Goal: Task Accomplishment & Management: Manage account settings

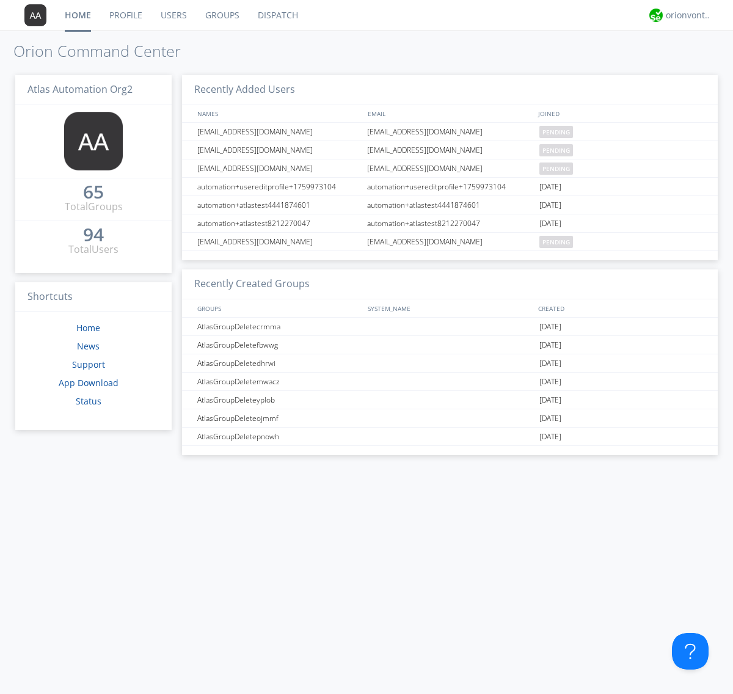
click at [173, 15] on link "Users" at bounding box center [173, 15] width 45 height 31
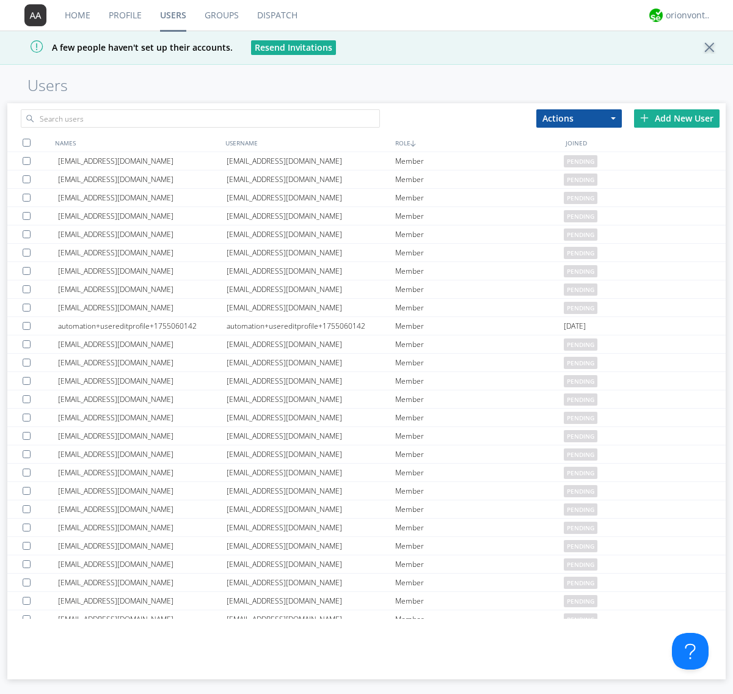
click at [677, 118] on div "Add New User" at bounding box center [676, 118] width 85 height 18
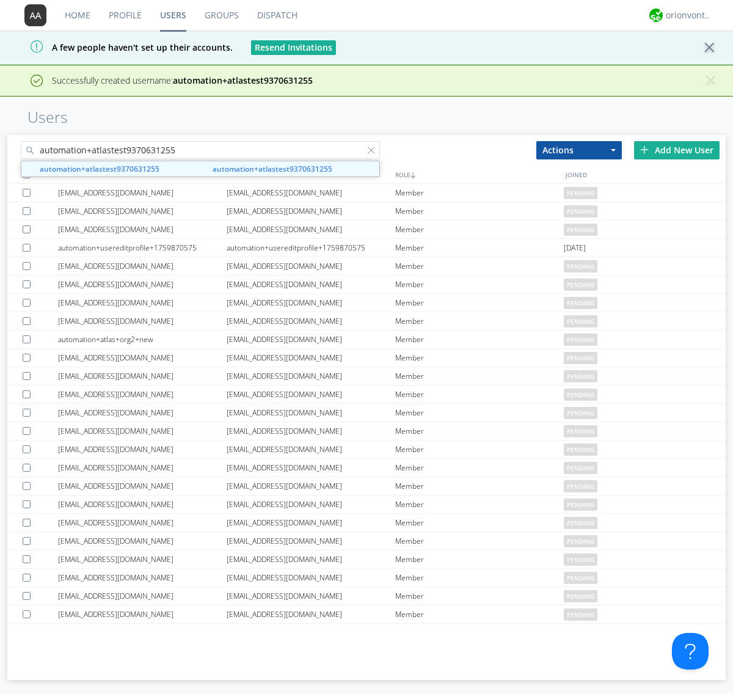
type input "automation+atlastest9370631255"
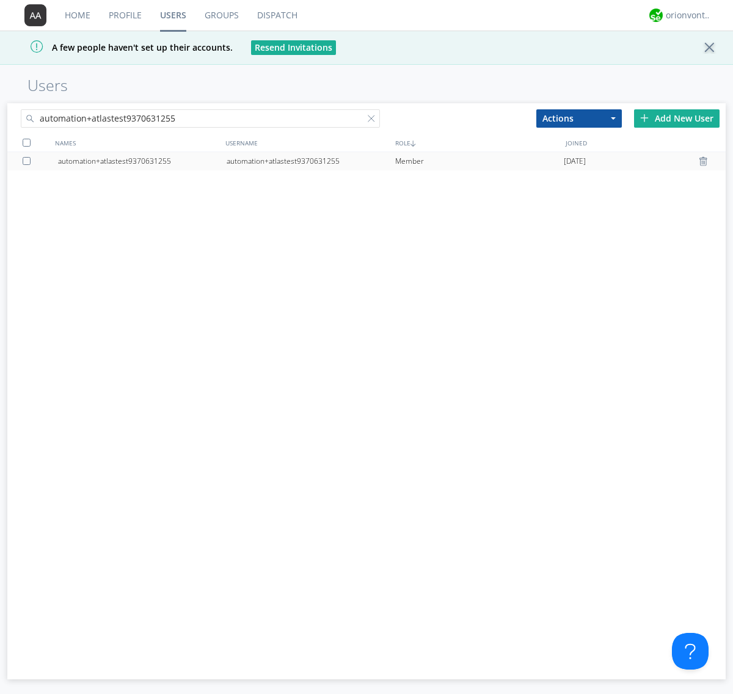
click at [29, 161] on div at bounding box center [29, 161] width 12 height 8
click at [579, 118] on button "Actions" at bounding box center [578, 118] width 85 height 18
click at [0, 0] on link "Edit Settings" at bounding box center [0, 0] width 0 height 0
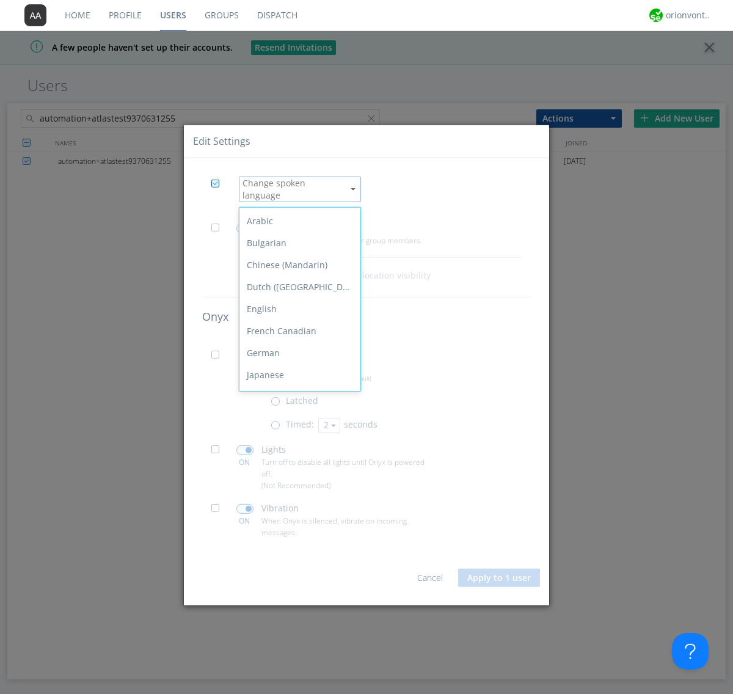
click at [297, 518] on div "Spanish" at bounding box center [299, 529] width 121 height 22
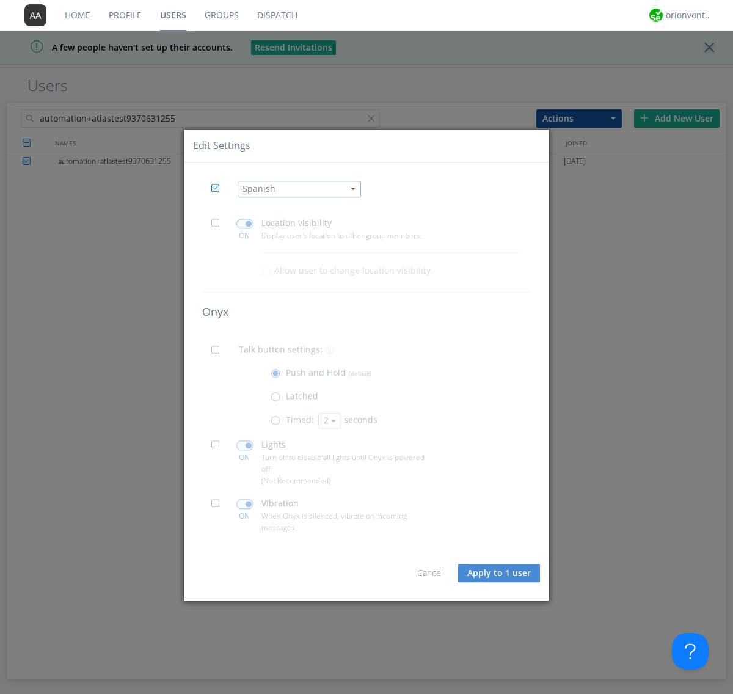
click at [499, 573] on button "Apply to 1 user" at bounding box center [499, 573] width 82 height 18
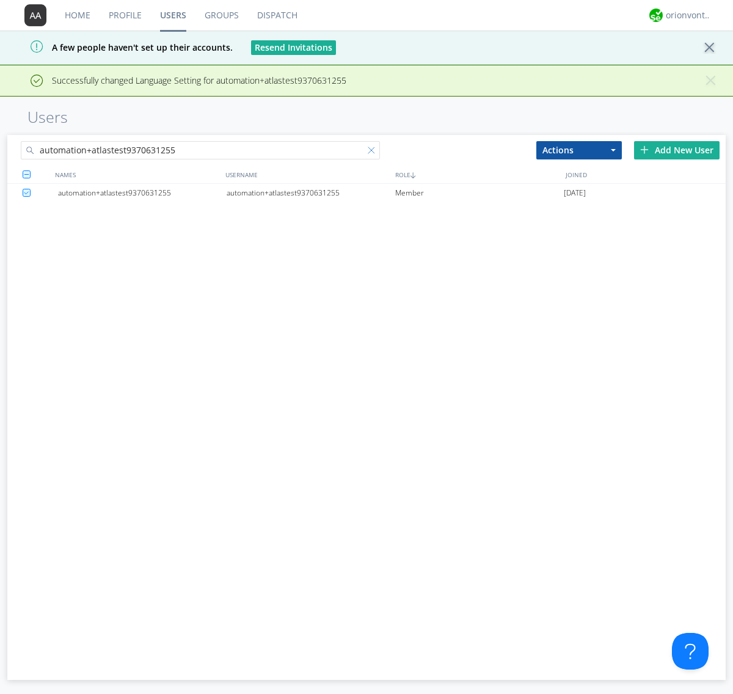
click at [374, 152] on div at bounding box center [374, 153] width 12 height 12
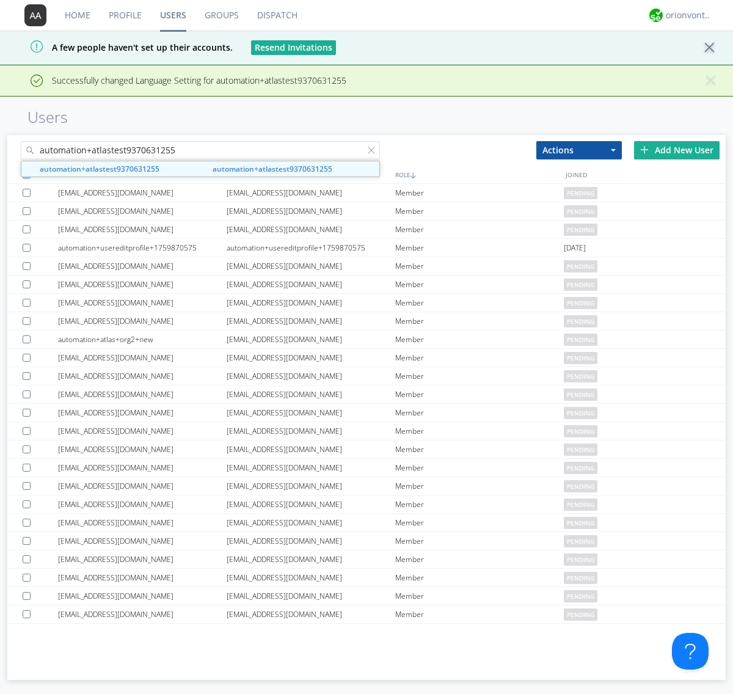
type input "automation+atlastest9370631255"
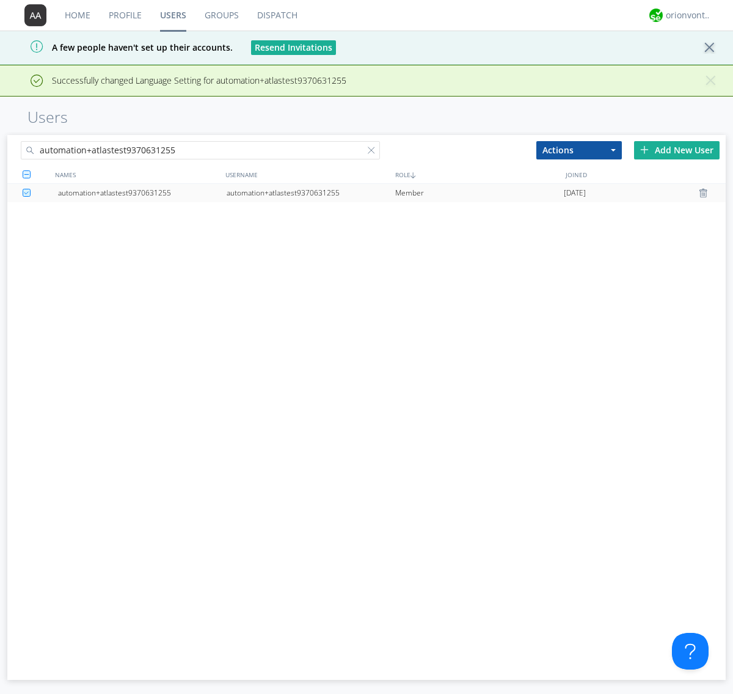
click at [310, 192] on div "automation+atlastest9370631255" at bounding box center [311, 193] width 169 height 18
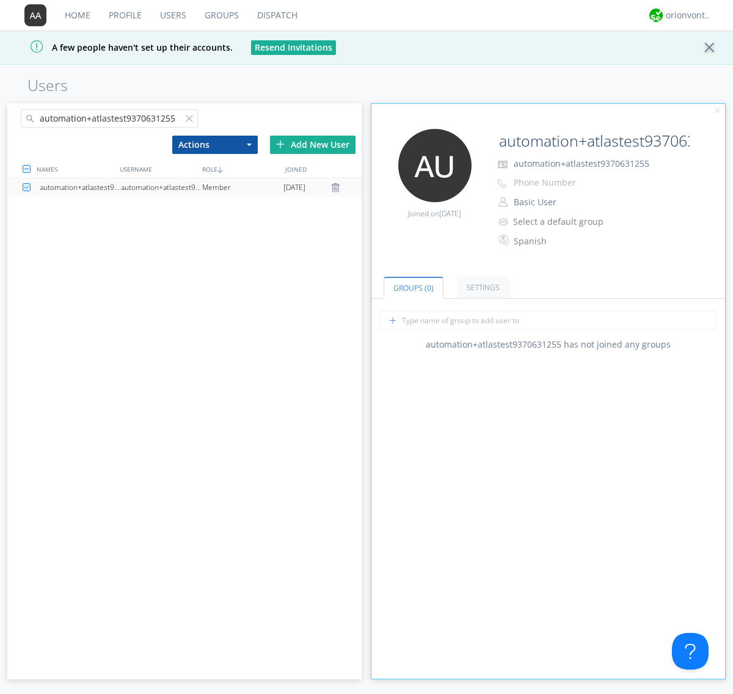
click at [481, 287] on link "Settings" at bounding box center [483, 287] width 53 height 21
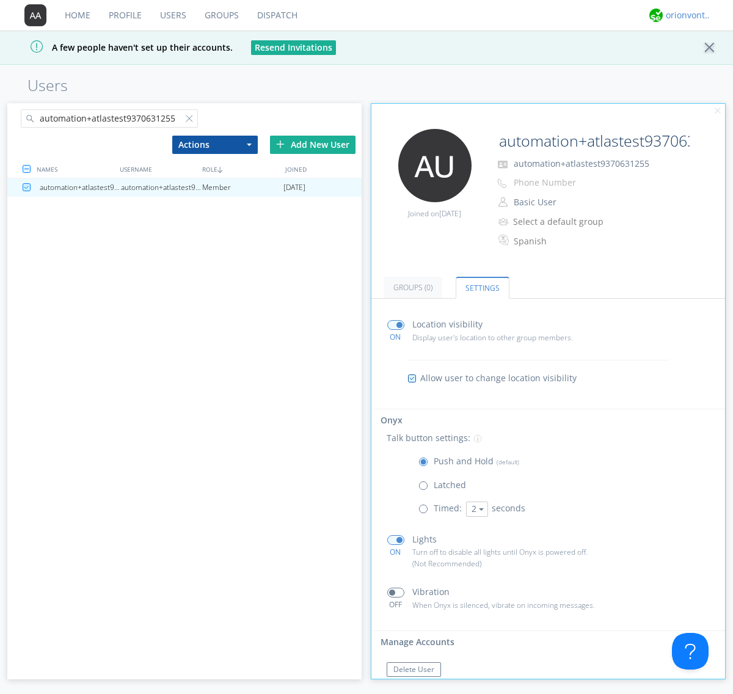
click at [685, 15] on div "orionvontas+atlas+automation+org2" at bounding box center [689, 15] width 46 height 12
